Goal: Information Seeking & Learning: Learn about a topic

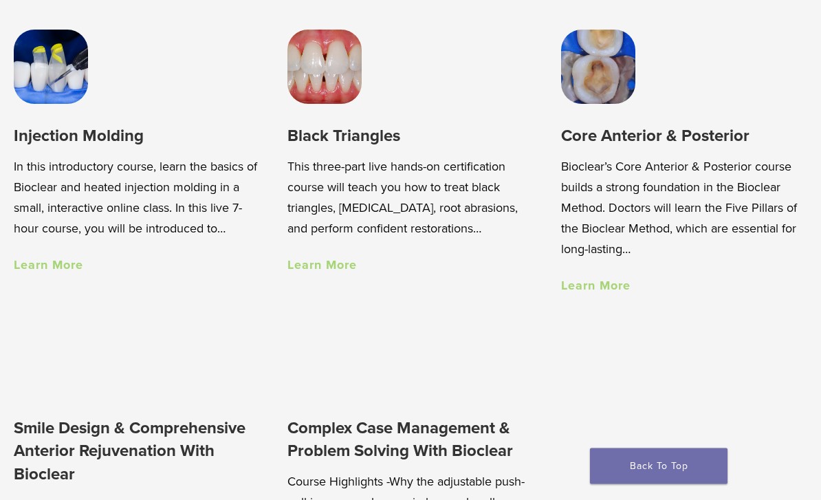
scroll to position [866, 0]
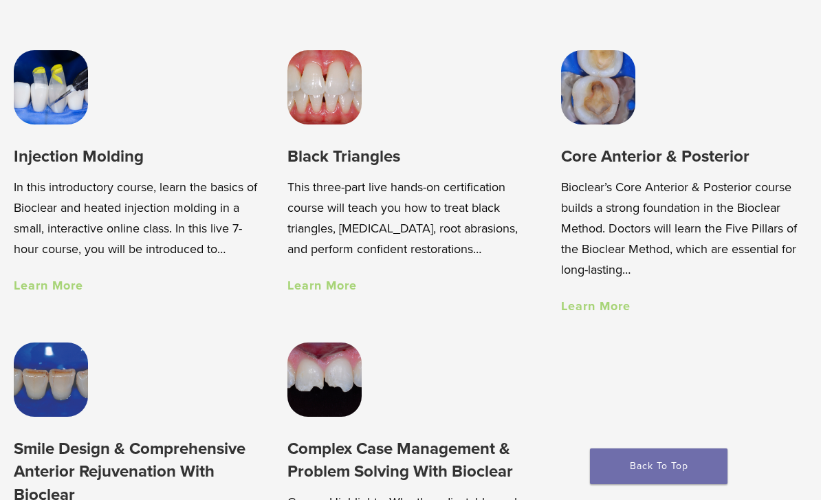
click at [47, 177] on p "In this introductory course, learn the basics of Bioclear and heated injection …" at bounding box center [137, 218] width 246 height 83
click at [57, 289] on link "Learn More" at bounding box center [48, 285] width 69 height 15
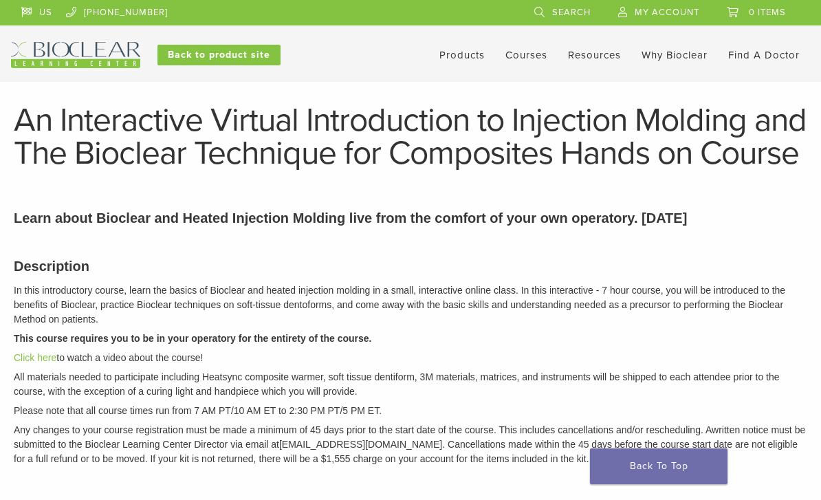
click at [107, 54] on img at bounding box center [75, 55] width 129 height 26
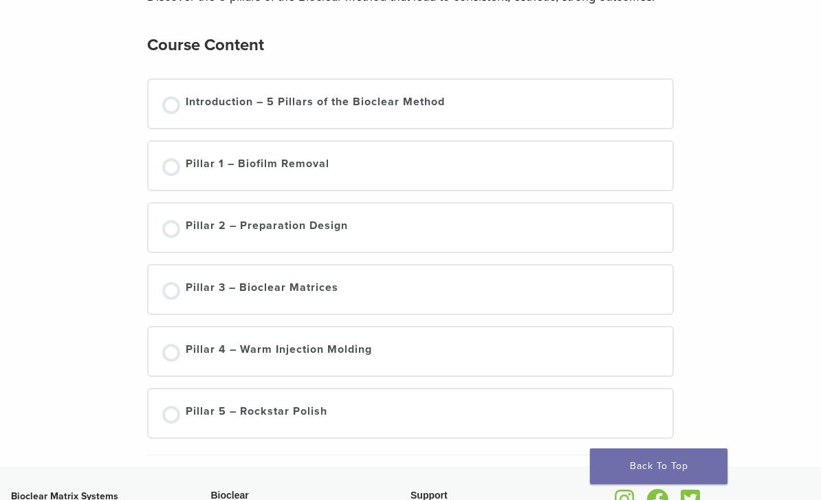
scroll to position [193, 0]
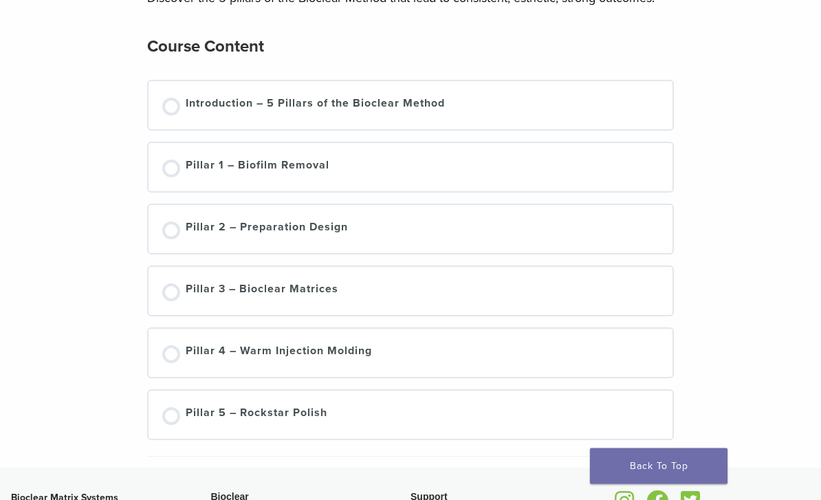
click at [175, 232] on div at bounding box center [171, 231] width 18 height 18
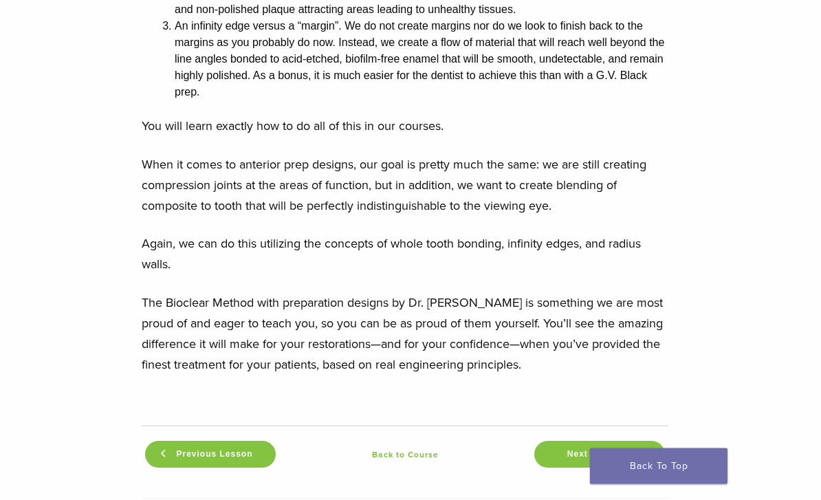
scroll to position [1489, 6]
click at [609, 449] on span "Next Lesson" at bounding box center [595, 454] width 73 height 10
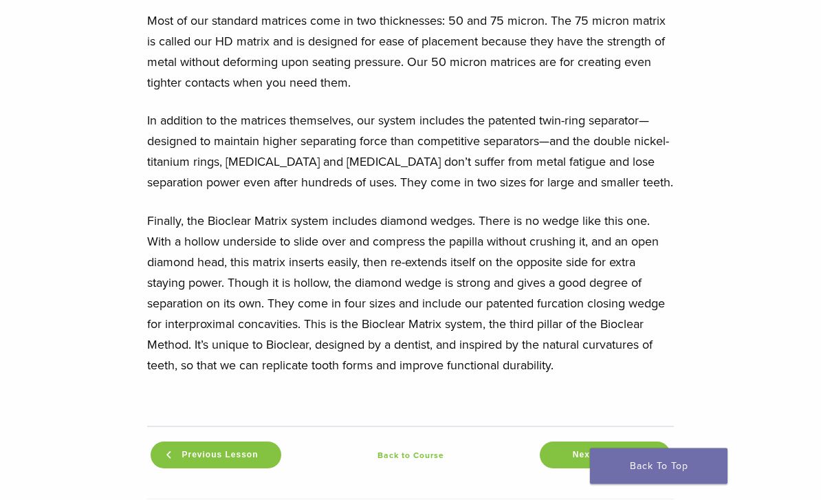
scroll to position [1875, 0]
click at [618, 450] on span "Next Lesson" at bounding box center [601, 455] width 73 height 10
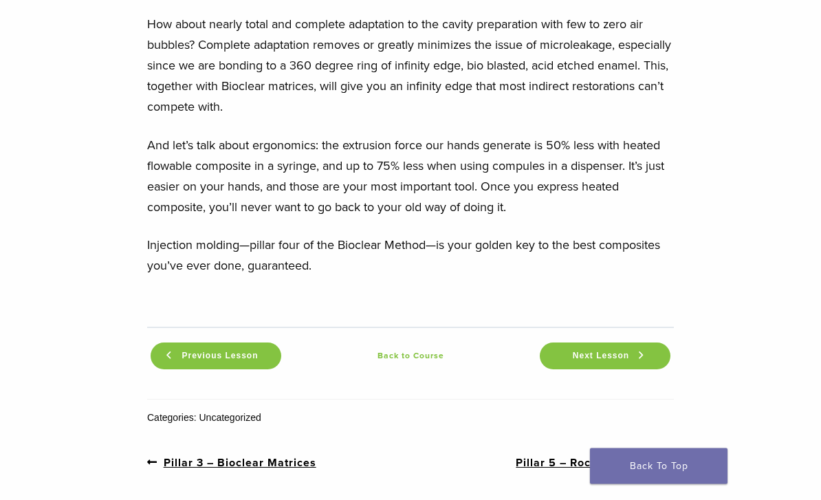
scroll to position [1507, 0]
